Goal: Check status

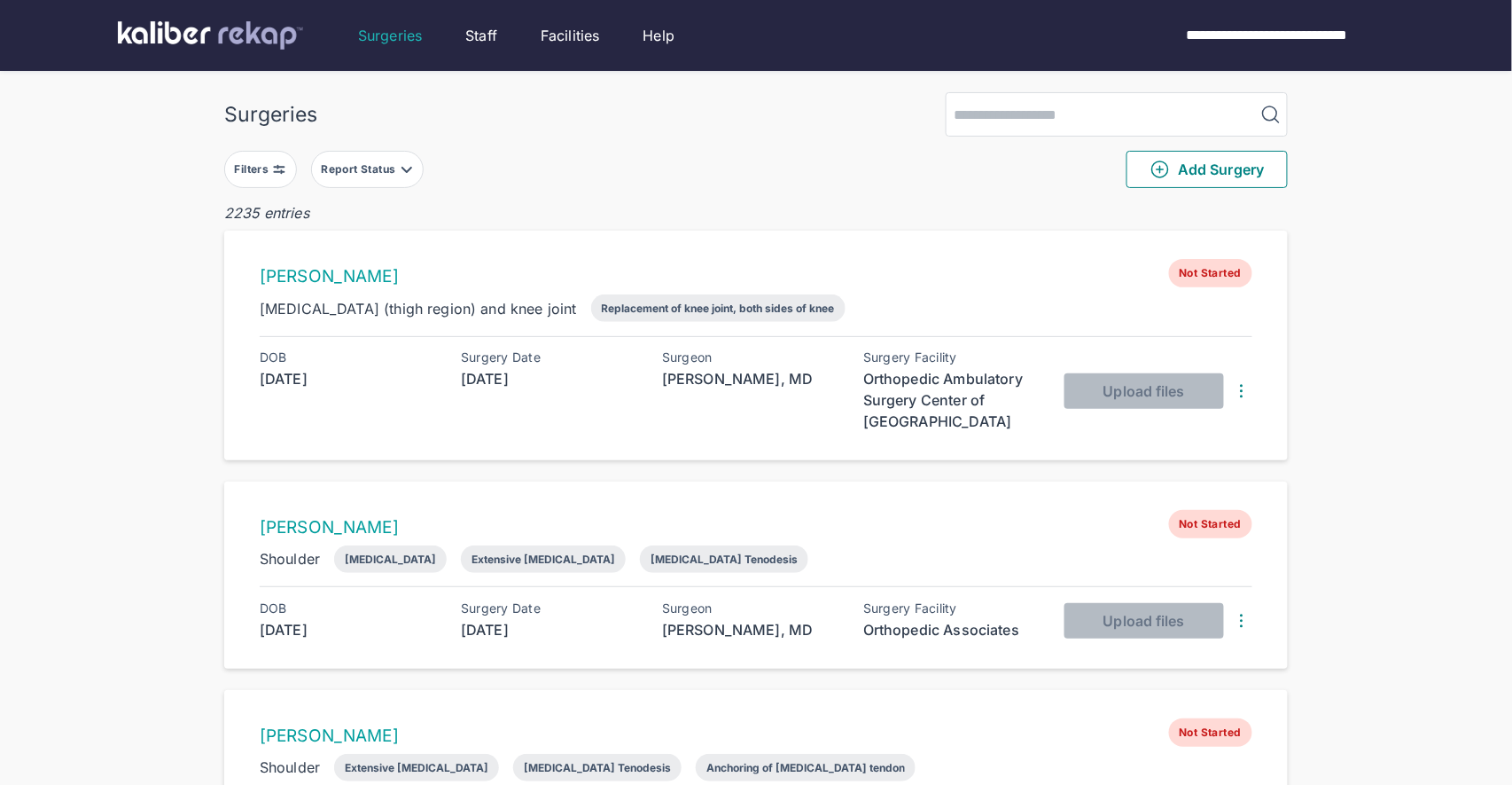
click at [280, 166] on img at bounding box center [279, 169] width 14 height 14
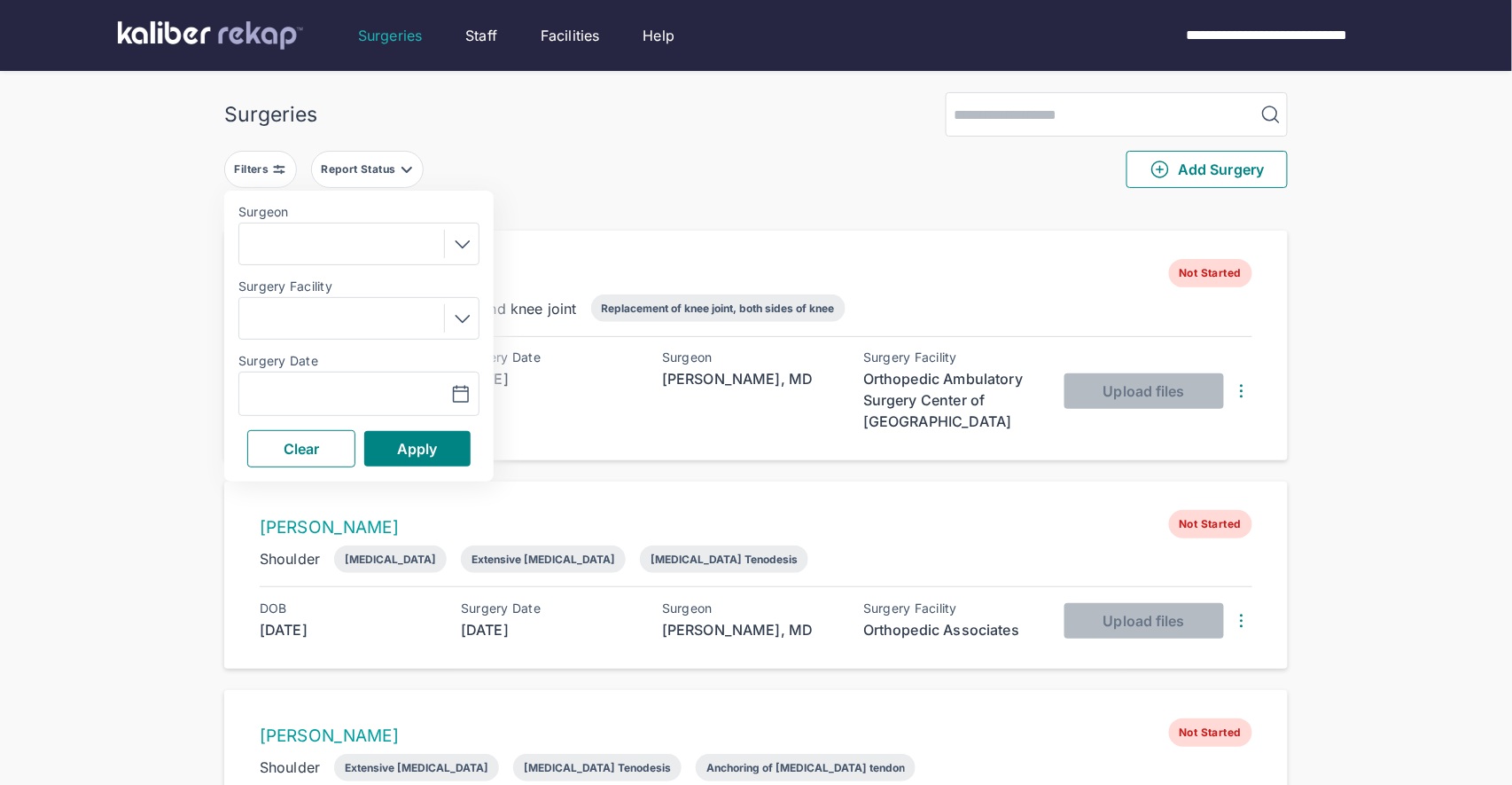
click at [355, 380] on div "Navigate forward to interact with the calendar and select a date. Press the que…" at bounding box center [359, 393] width 241 height 45
click at [444, 397] on button "button" at bounding box center [417, 393] width 122 height 41
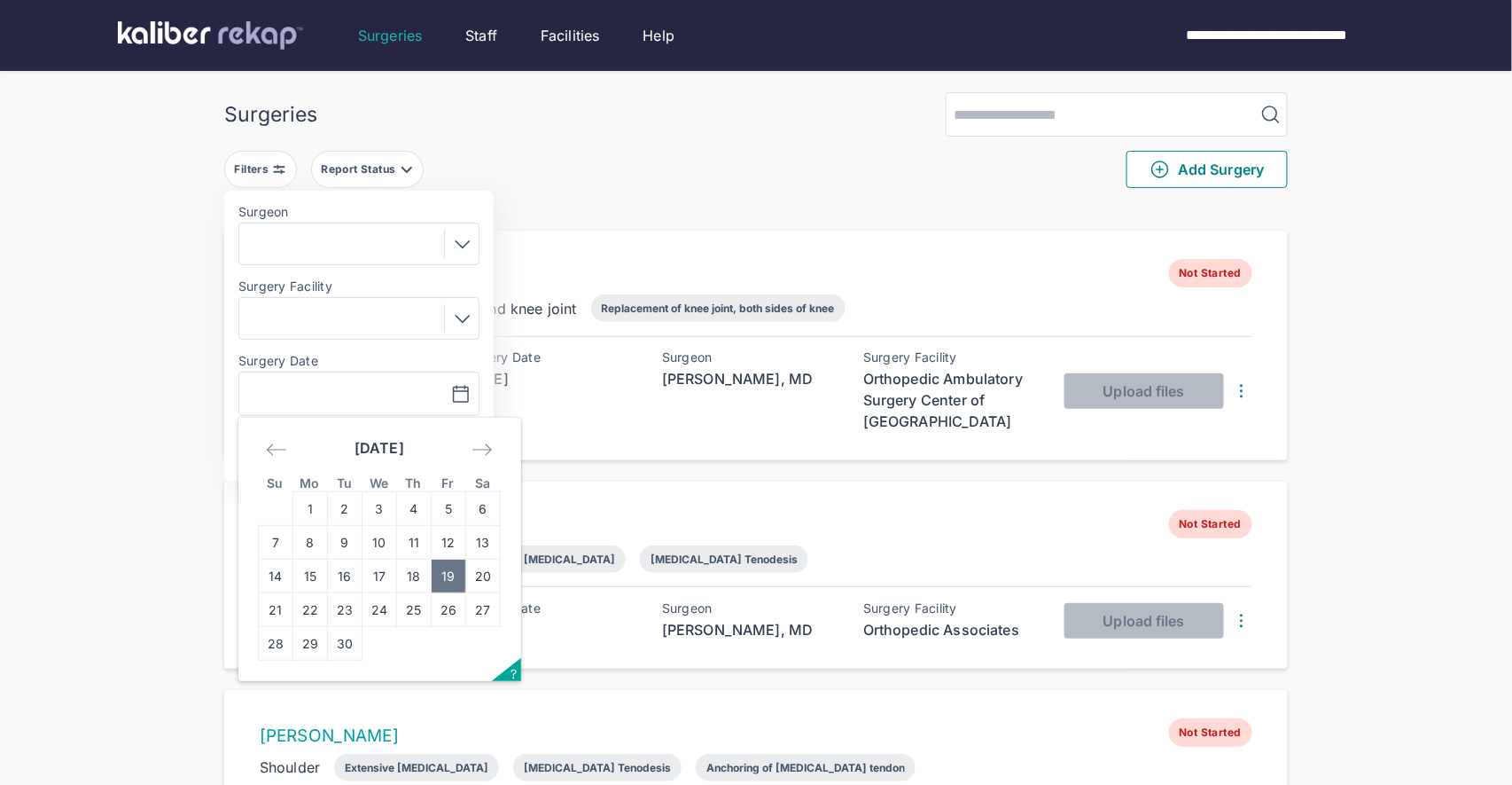
click at [449, 575] on td "19" at bounding box center [449, 577] width 35 height 34
type input "**********"
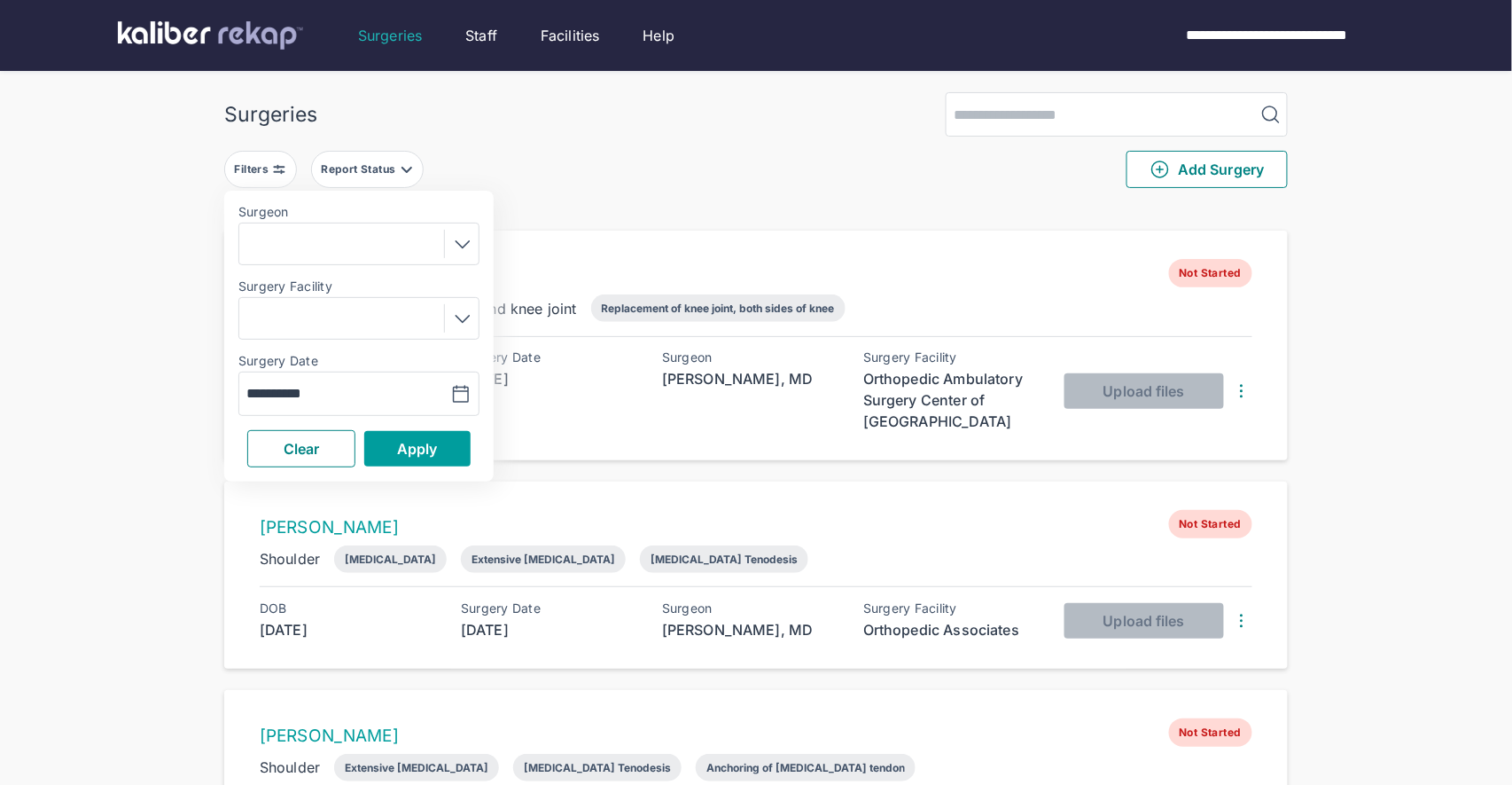
click at [428, 452] on span "Apply" at bounding box center [417, 449] width 41 height 18
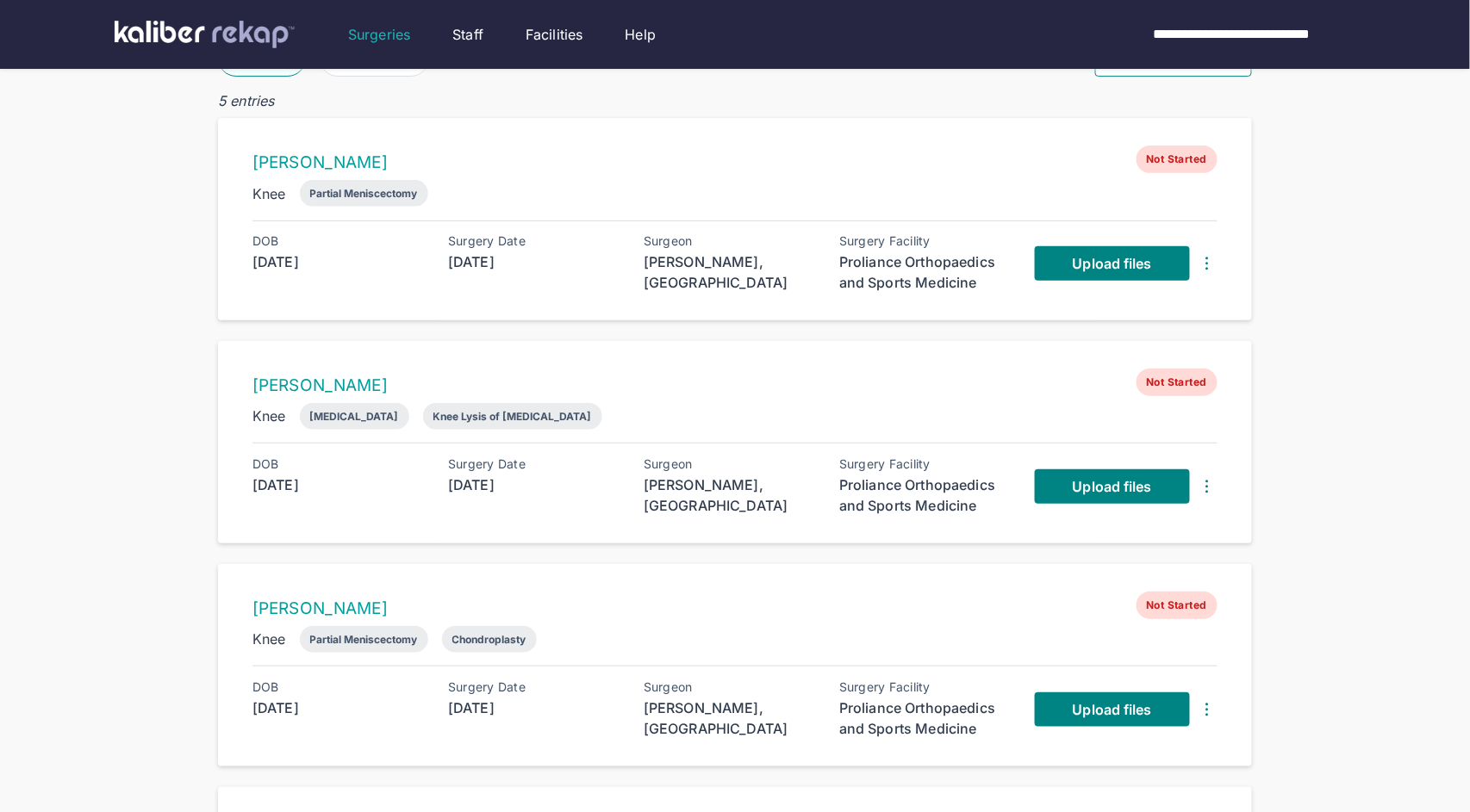
scroll to position [93, 0]
